Goal: Task Accomplishment & Management: Use online tool/utility

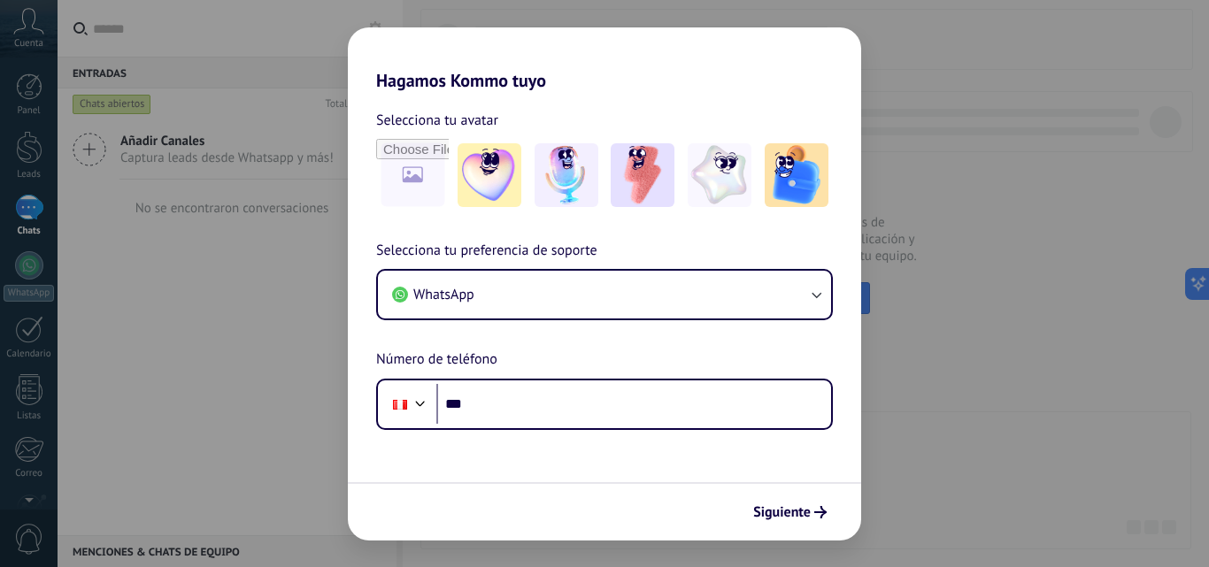
click at [842, 395] on div "Selecciona tu preferencia de soporte WhatsApp Número de teléfono Phone ***" at bounding box center [604, 335] width 513 height 190
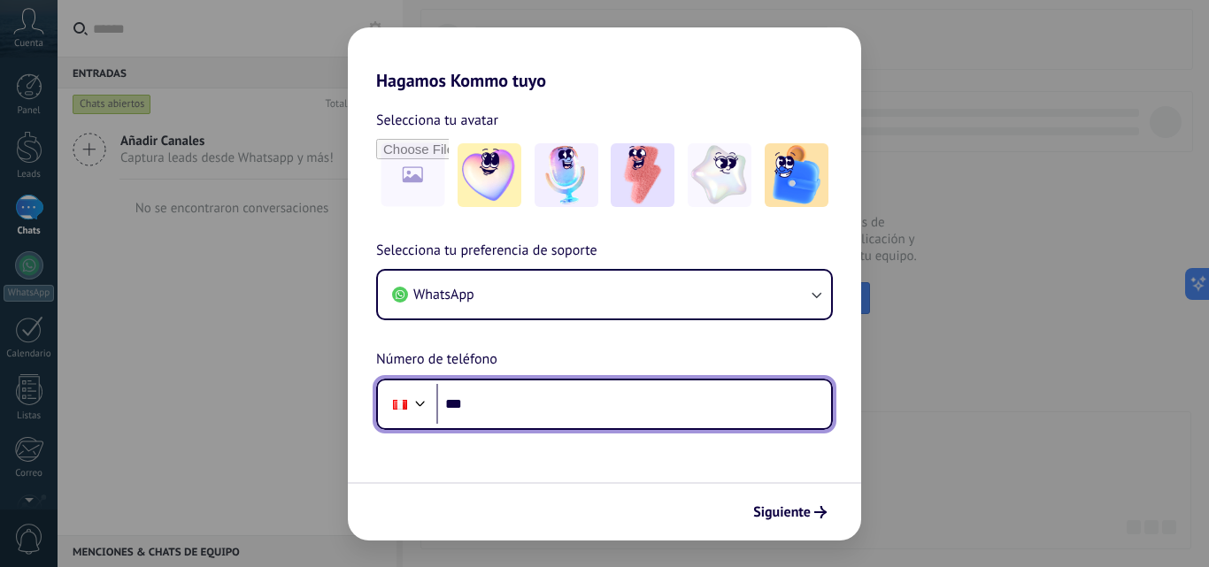
click at [773, 388] on input "***" at bounding box center [633, 404] width 395 height 41
type input "**********"
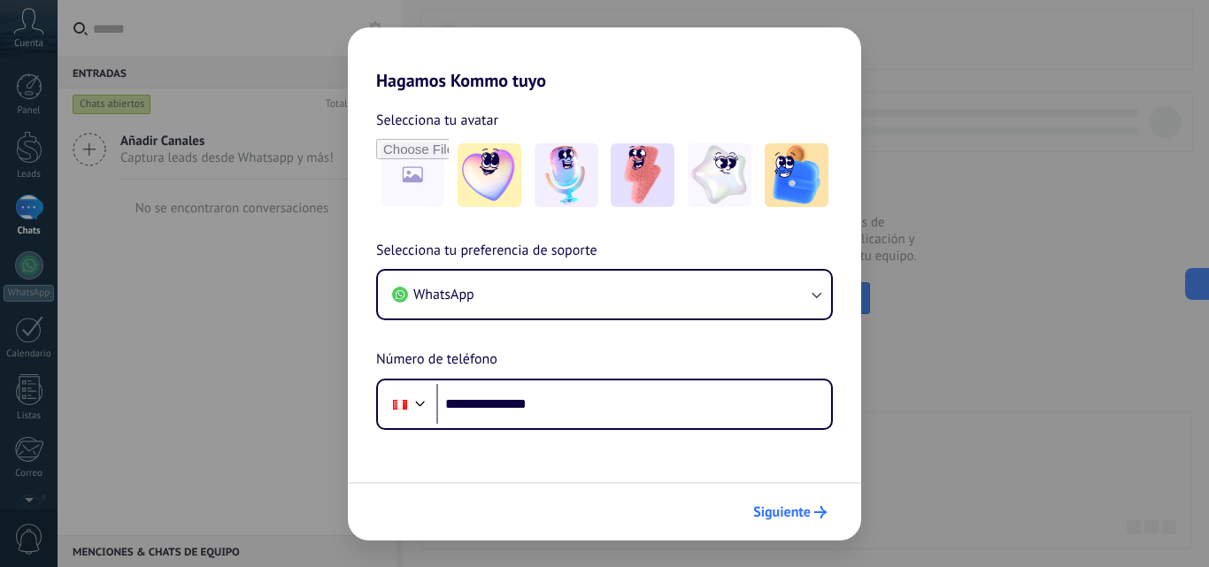
click at [784, 499] on button "Siguiente" at bounding box center [789, 512] width 89 height 30
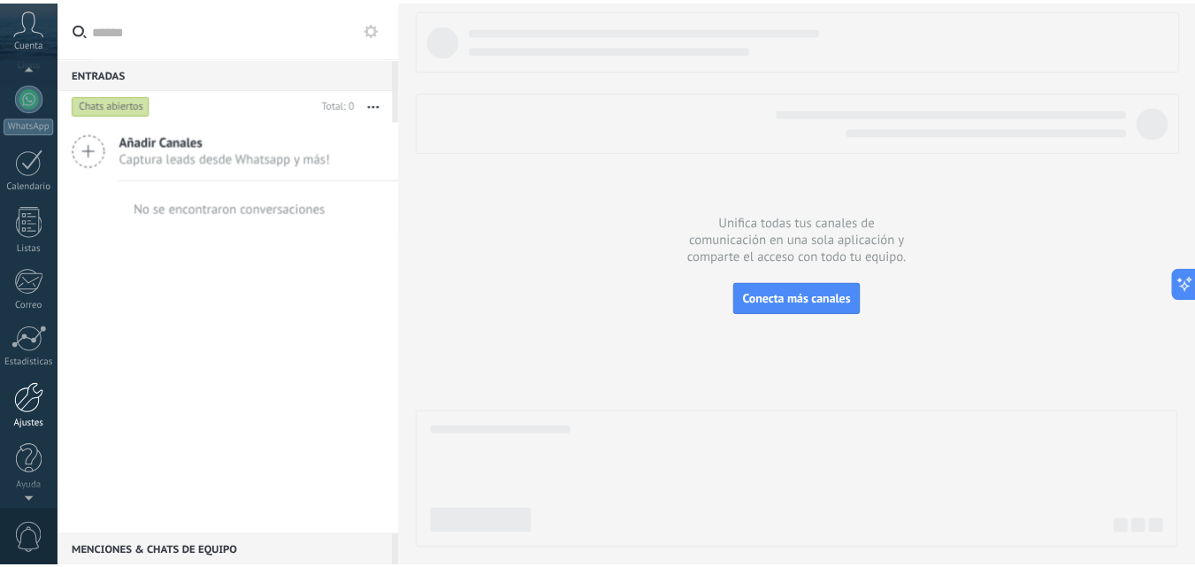
scroll to position [169, 0]
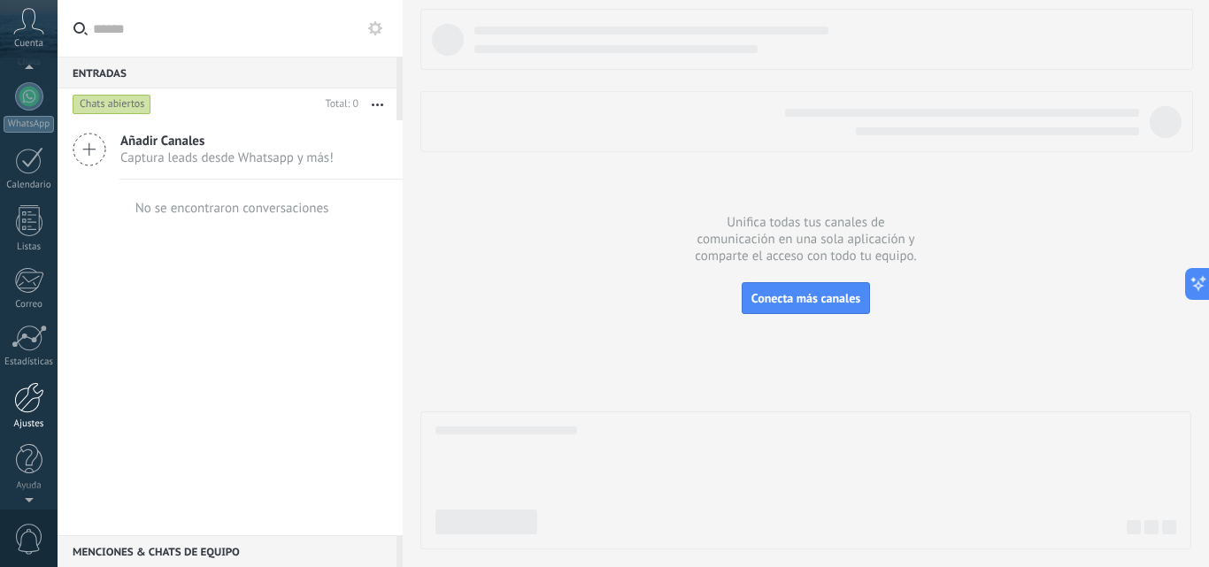
click at [21, 399] on div at bounding box center [29, 397] width 30 height 31
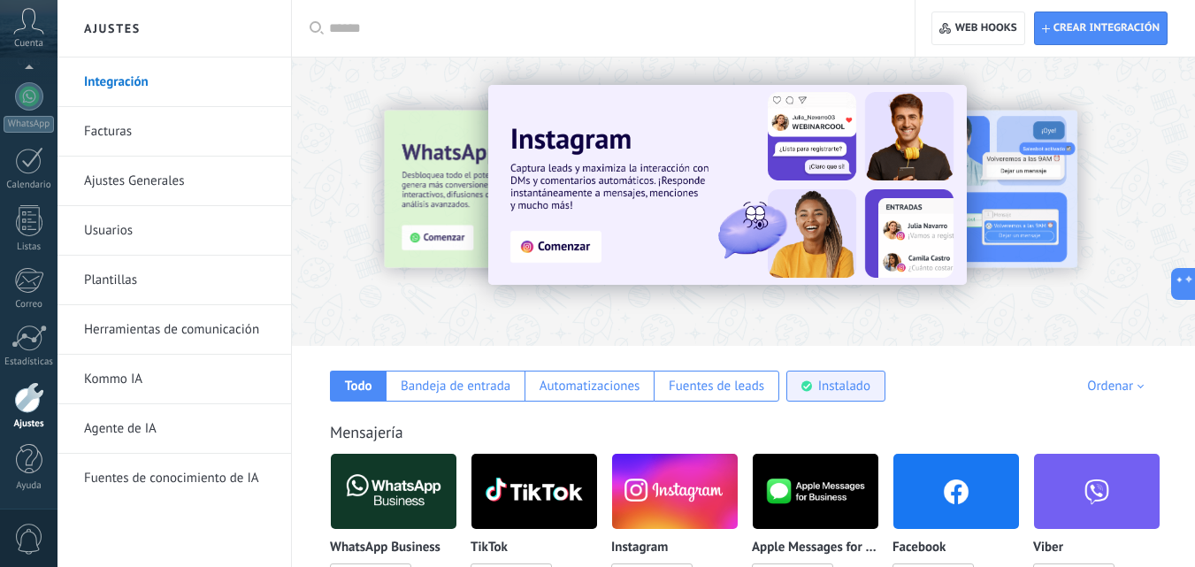
click at [820, 381] on div "Instalado" at bounding box center [844, 386] width 52 height 17
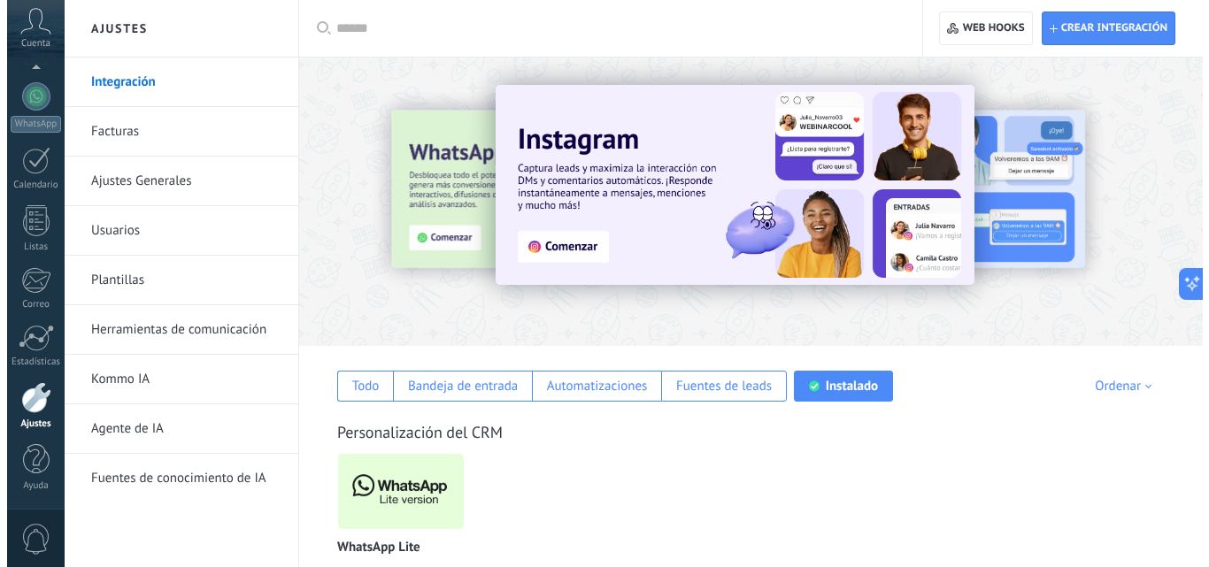
scroll to position [66, 0]
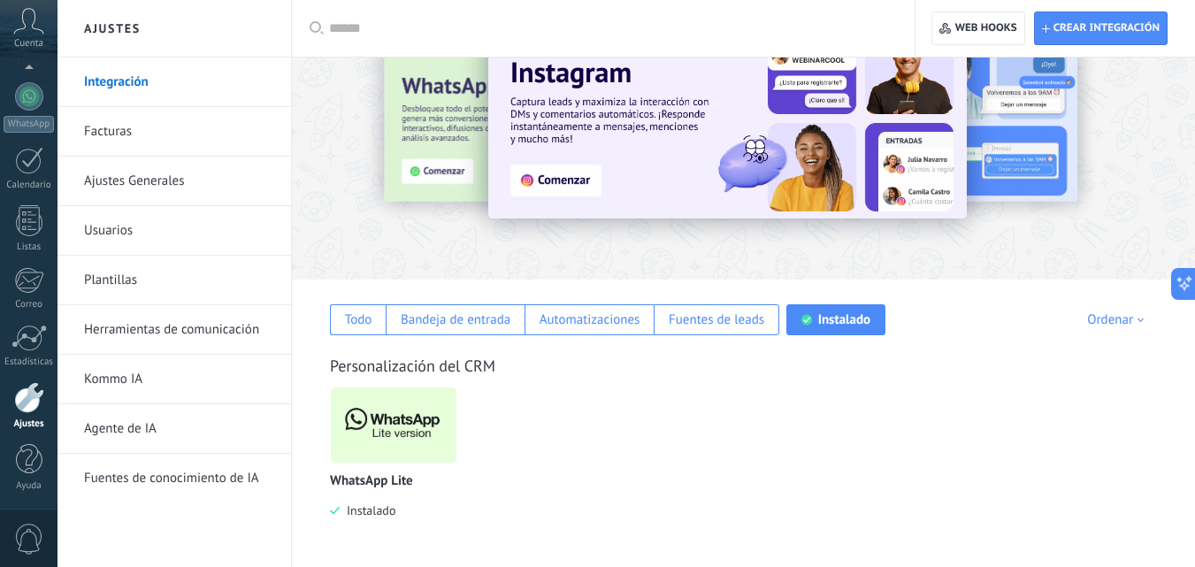
click at [395, 424] on img at bounding box center [394, 425] width 126 height 86
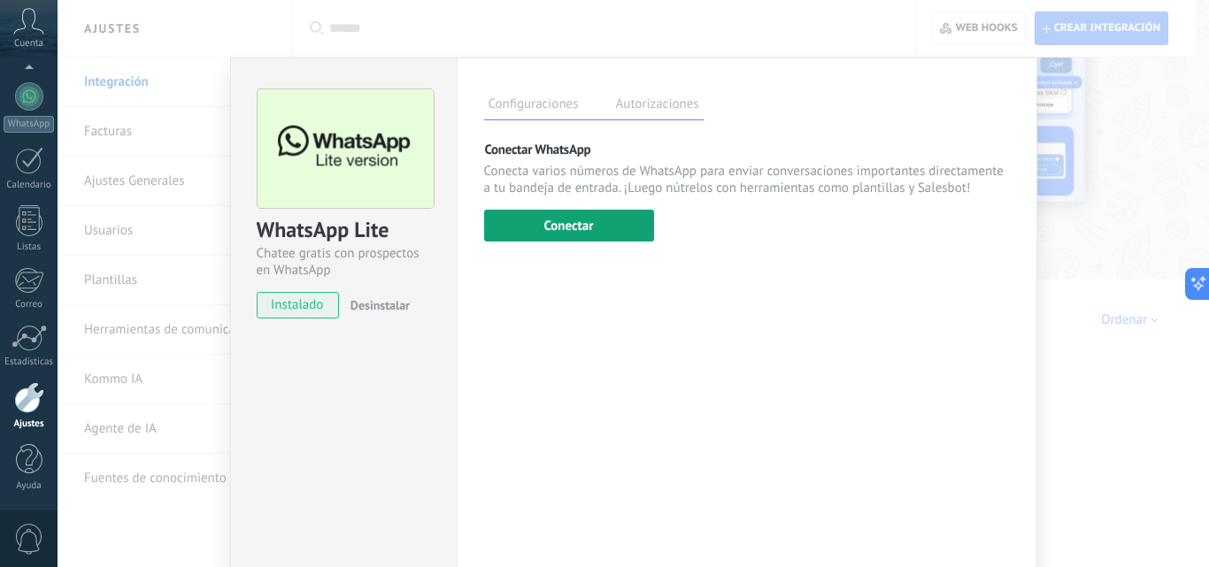
click at [587, 234] on button "Conectar" at bounding box center [569, 226] width 170 height 32
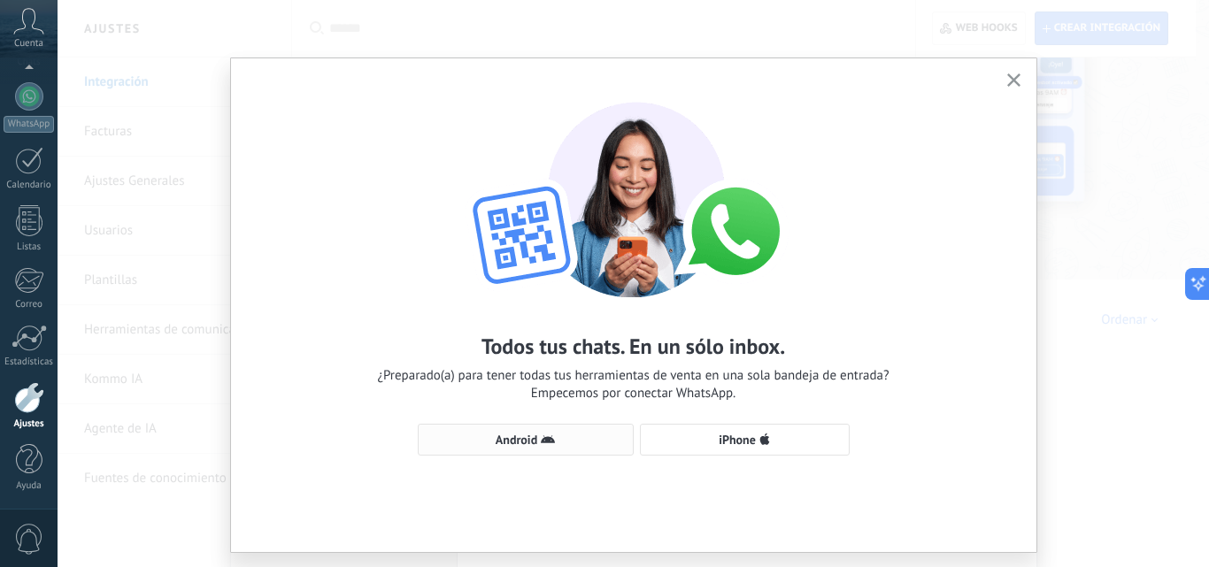
click at [534, 441] on span "Android" at bounding box center [525, 440] width 196 height 14
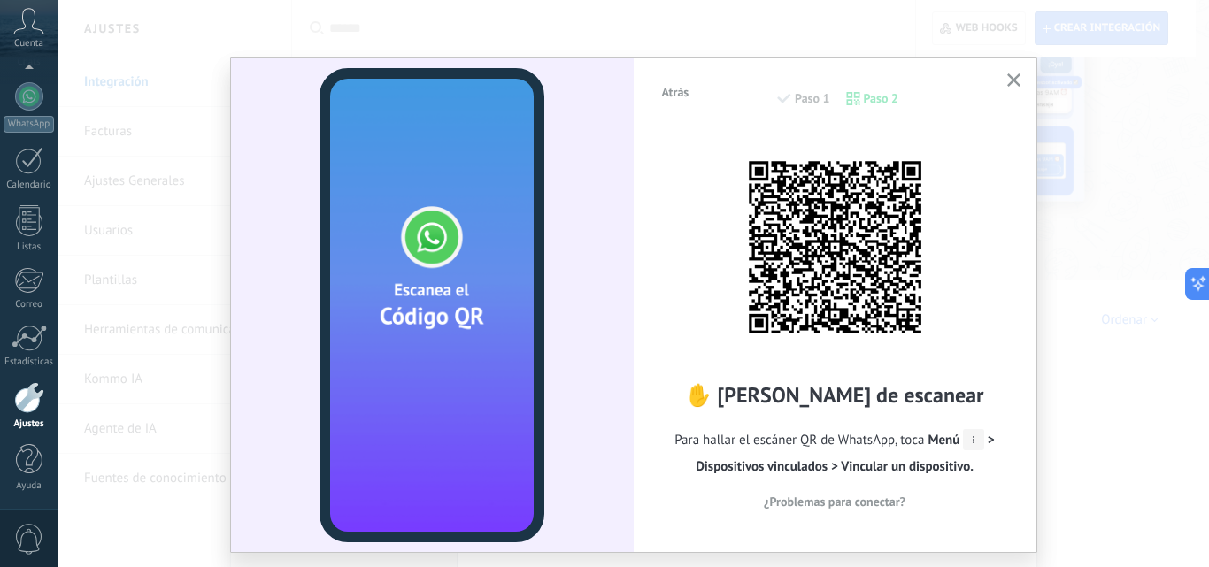
click at [728, 333] on div at bounding box center [834, 247] width 212 height 212
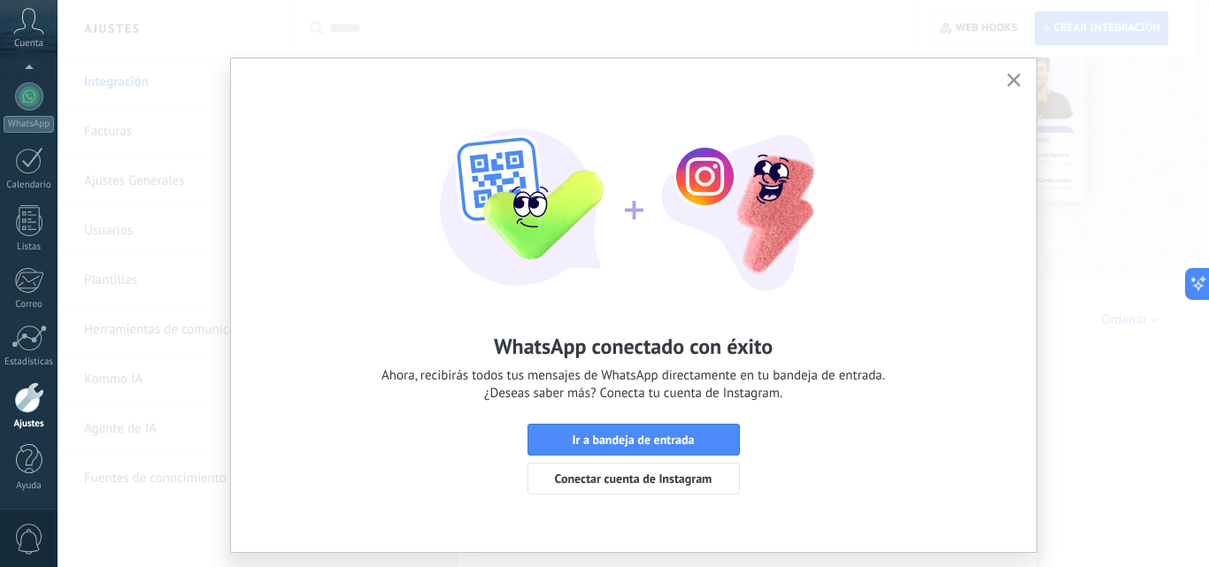
click at [1012, 78] on use "button" at bounding box center [1013, 79] width 13 height 13
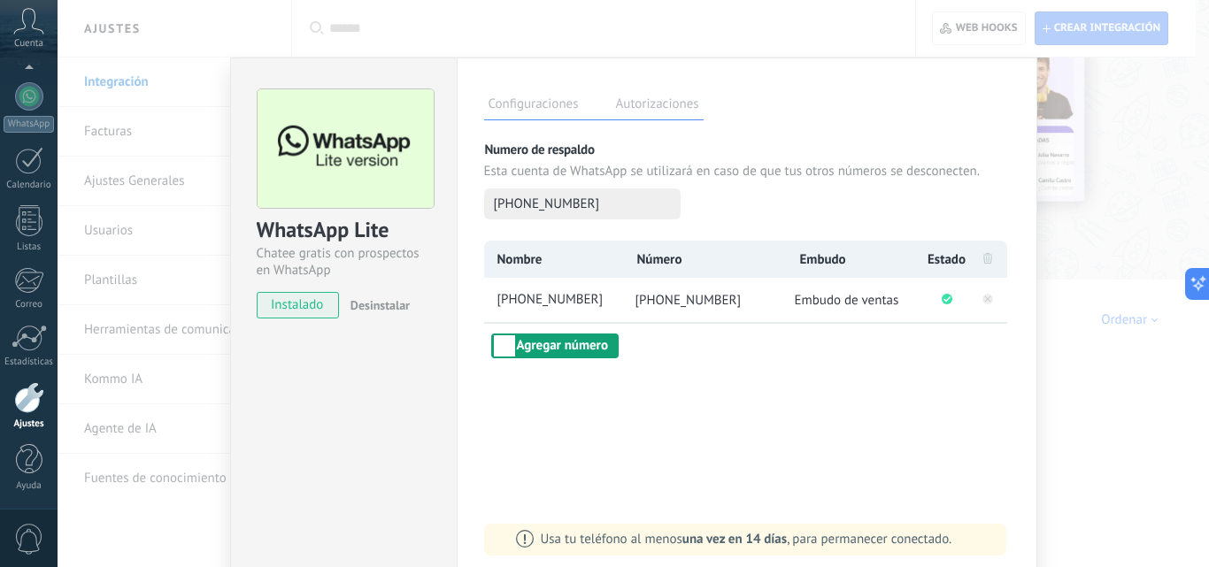
click at [585, 349] on button "Agregar número" at bounding box center [554, 346] width 127 height 25
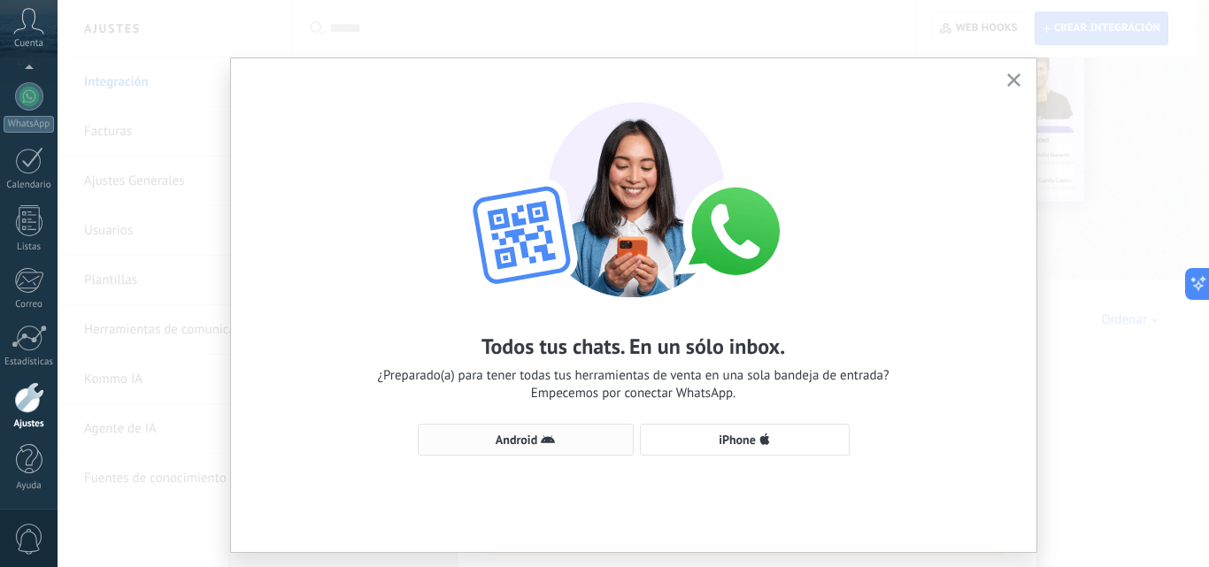
click at [520, 444] on span "Android" at bounding box center [516, 440] width 42 height 12
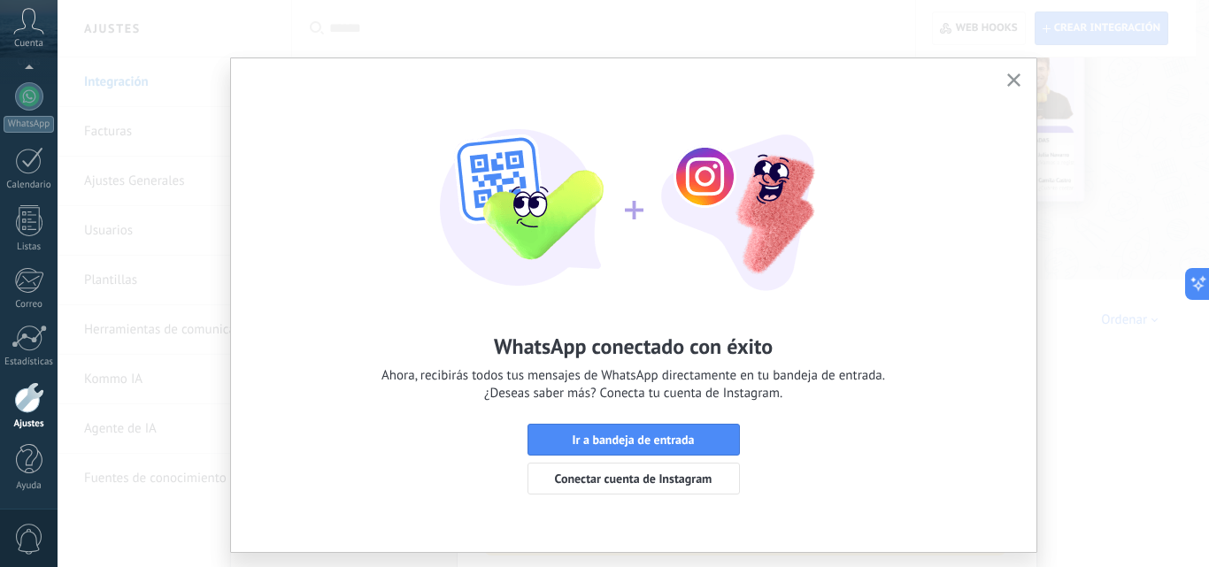
click at [1009, 69] on div "WhatsApp conectado con éxito Ahora, recibirás todos tus mensajes de WhatsApp di…" at bounding box center [633, 305] width 805 height 494
click at [1008, 82] on use "button" at bounding box center [1013, 79] width 13 height 13
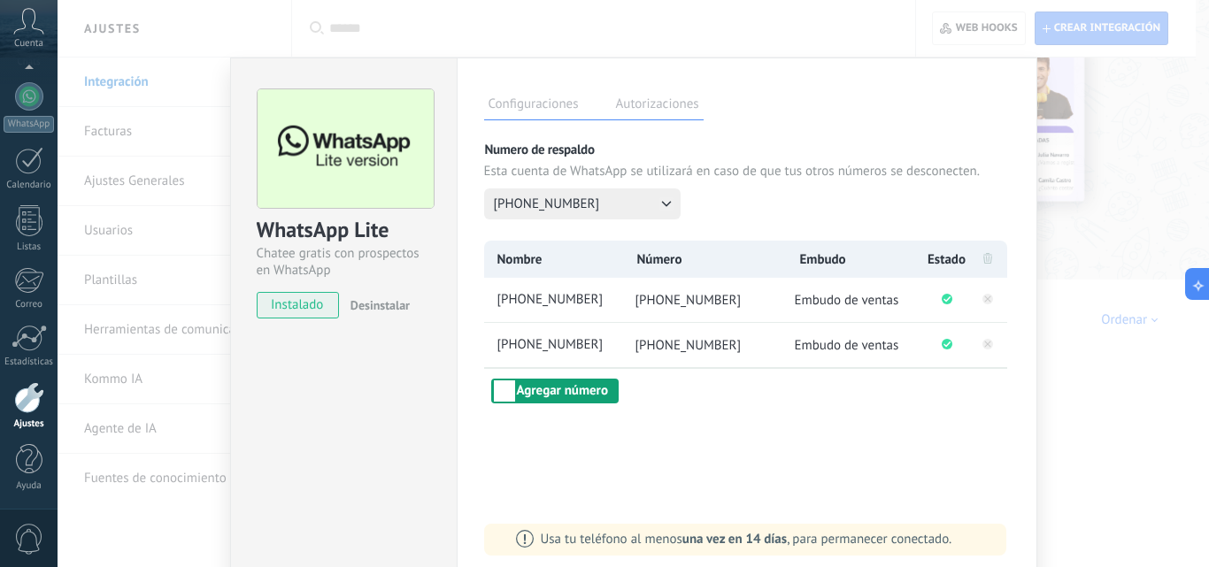
click at [595, 380] on button "Agregar número" at bounding box center [554, 391] width 127 height 25
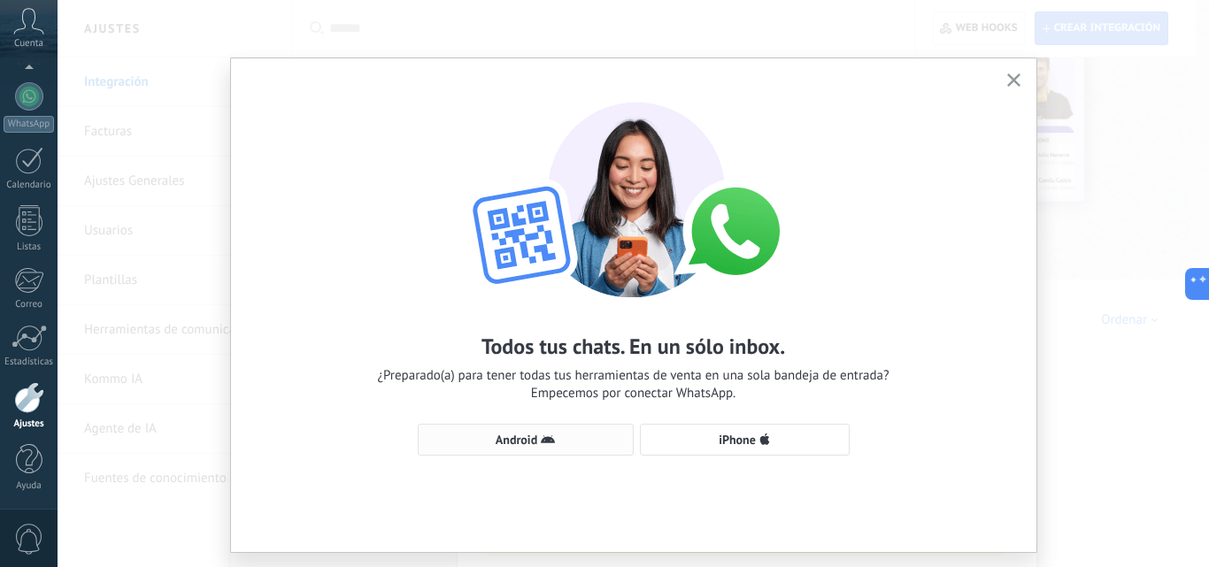
click at [533, 442] on span "Android" at bounding box center [516, 440] width 42 height 12
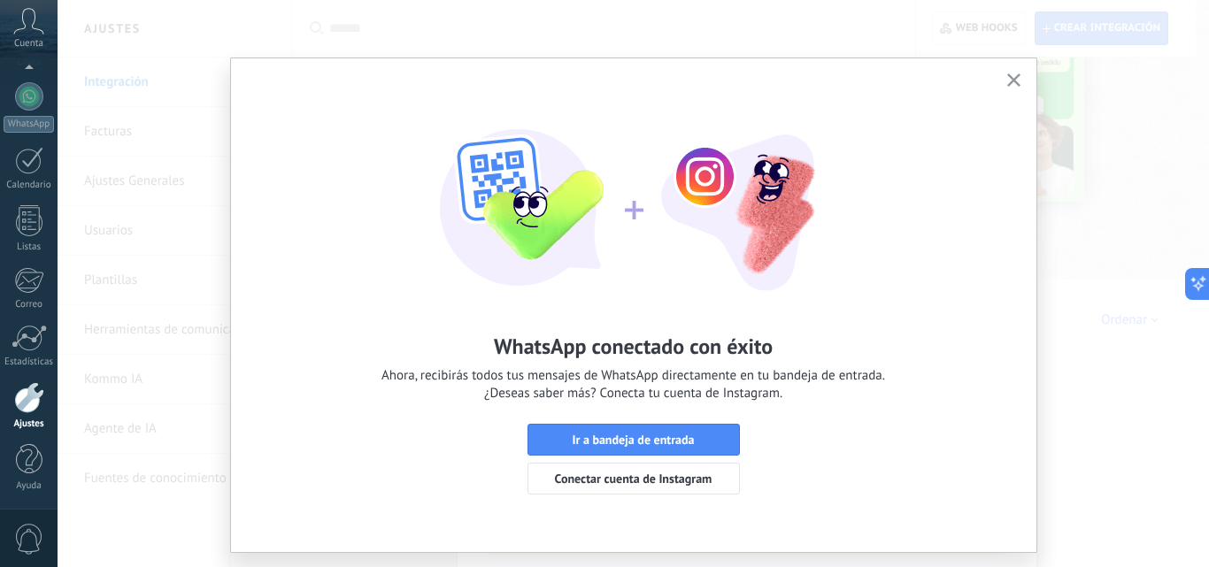
click at [1019, 81] on button "button" at bounding box center [1013, 81] width 22 height 24
